Goal: Entertainment & Leisure: Browse casually

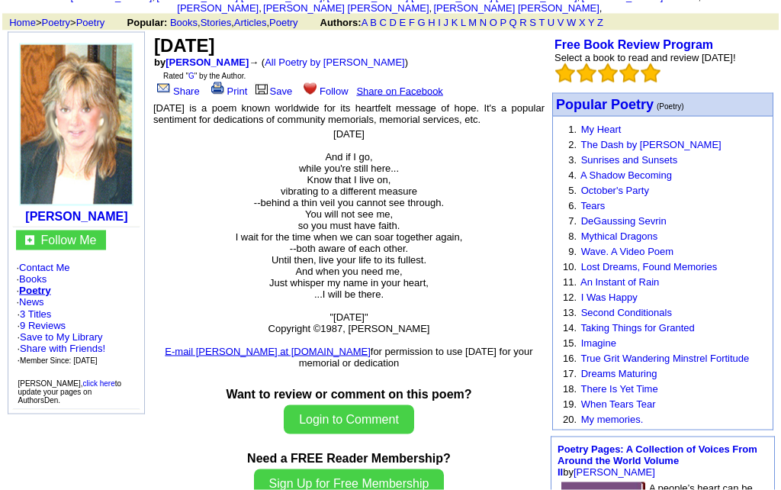
scroll to position [186, 0]
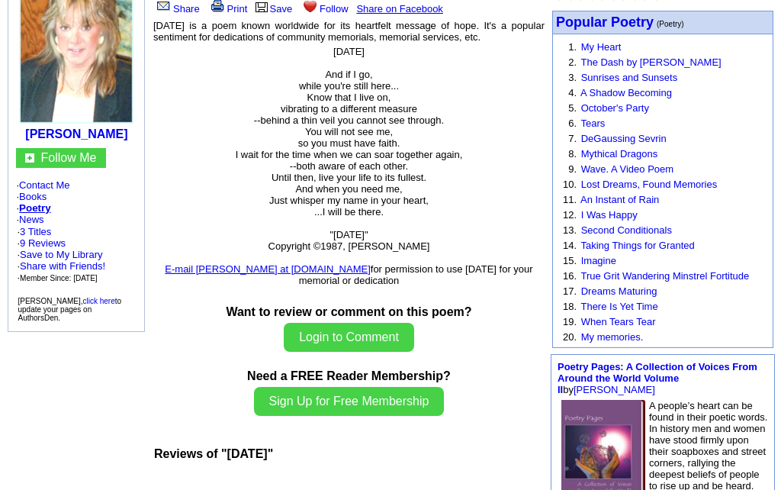
click at [657, 251] on link "Taking Things for Granted" at bounding box center [637, 244] width 114 height 11
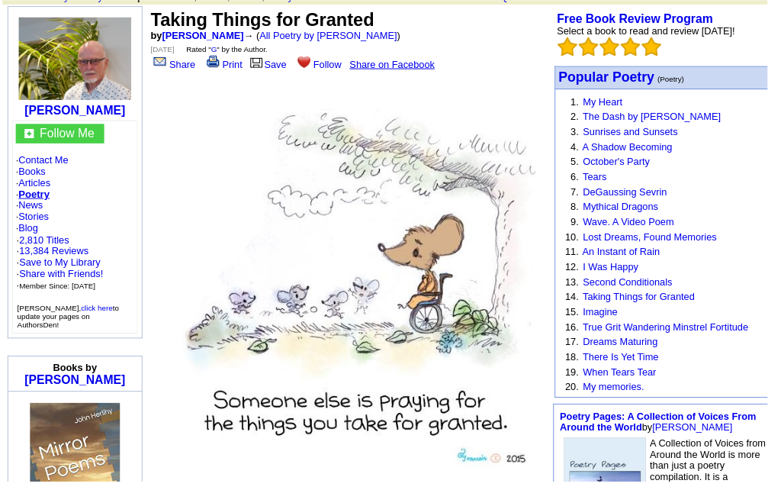
scroll to position [114, 0]
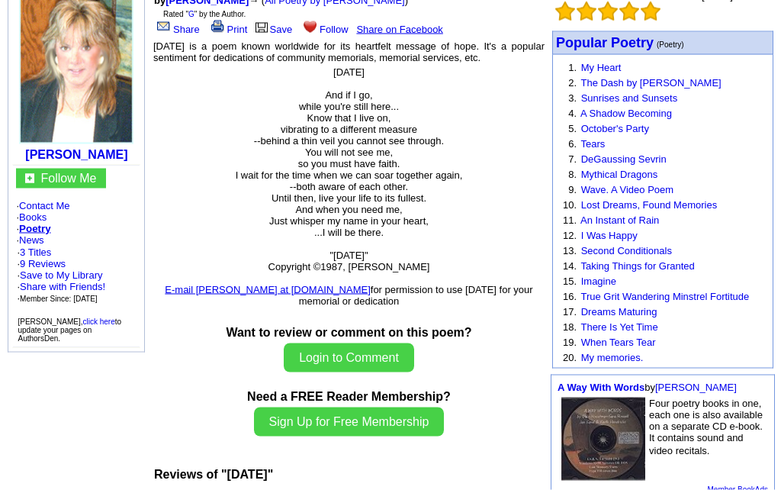
scroll to position [166, 0]
click at [629, 240] on link "I Was Happy" at bounding box center [609, 234] width 56 height 11
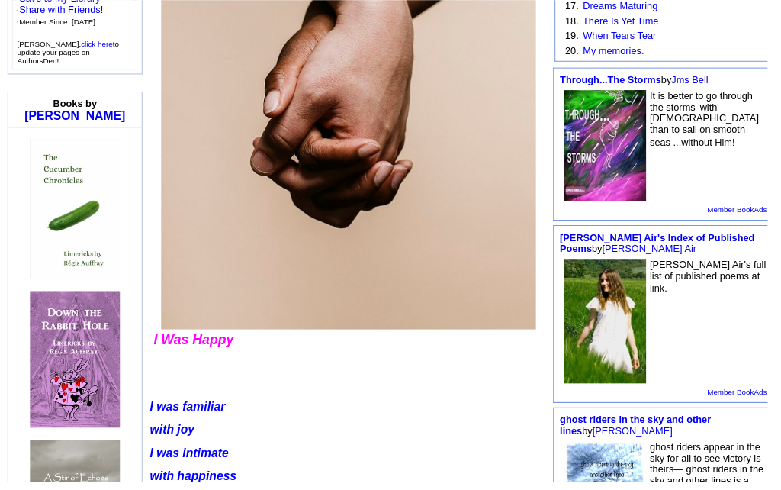
scroll to position [462, 0]
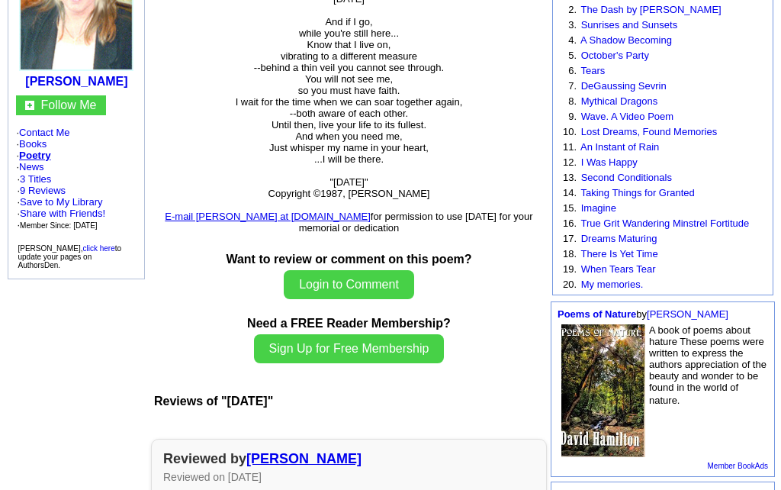
scroll to position [237, 0]
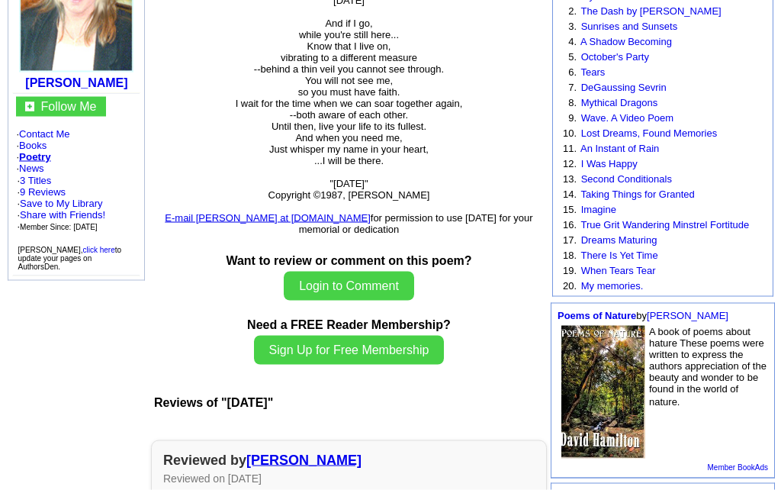
click at [646, 276] on link "When Tears Tear" at bounding box center [618, 270] width 75 height 11
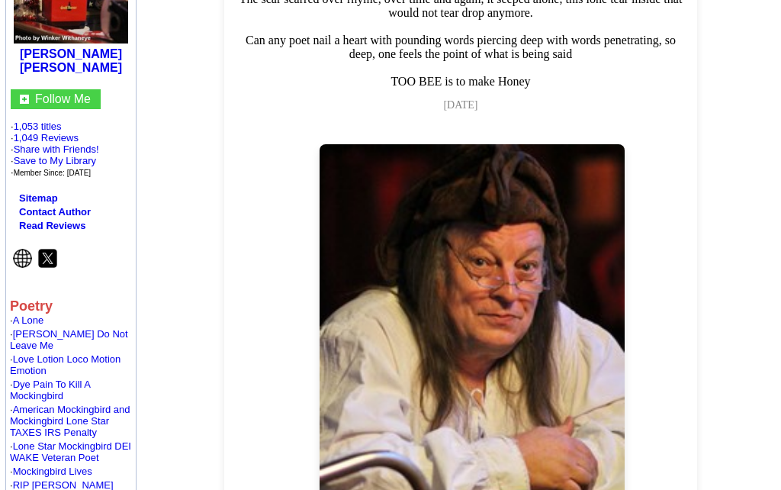
scroll to position [278, 0]
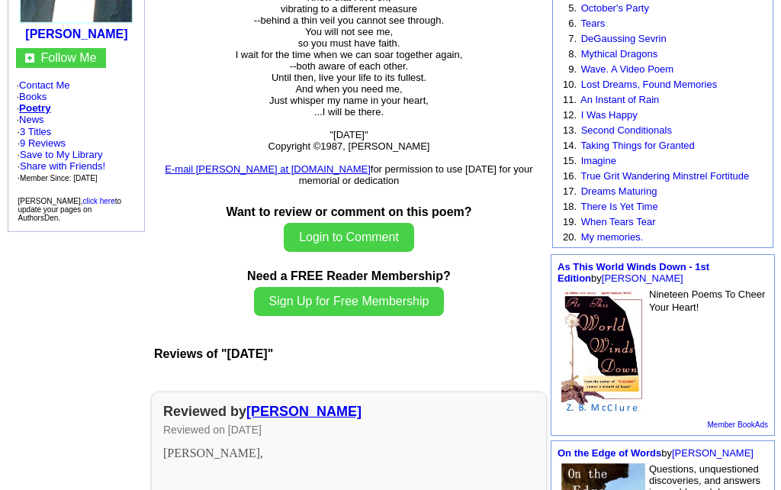
scroll to position [282, 0]
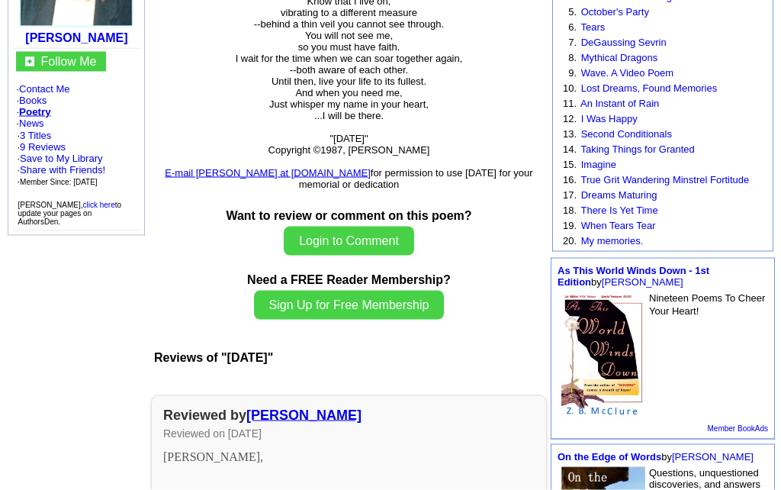
click at [640, 246] on link "My memories." at bounding box center [612, 240] width 63 height 11
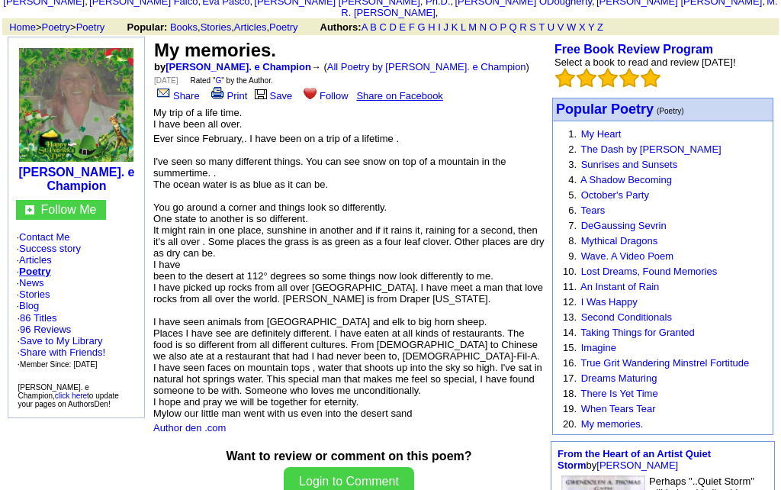
scroll to position [114, 0]
